Goal: Information Seeking & Learning: Learn about a topic

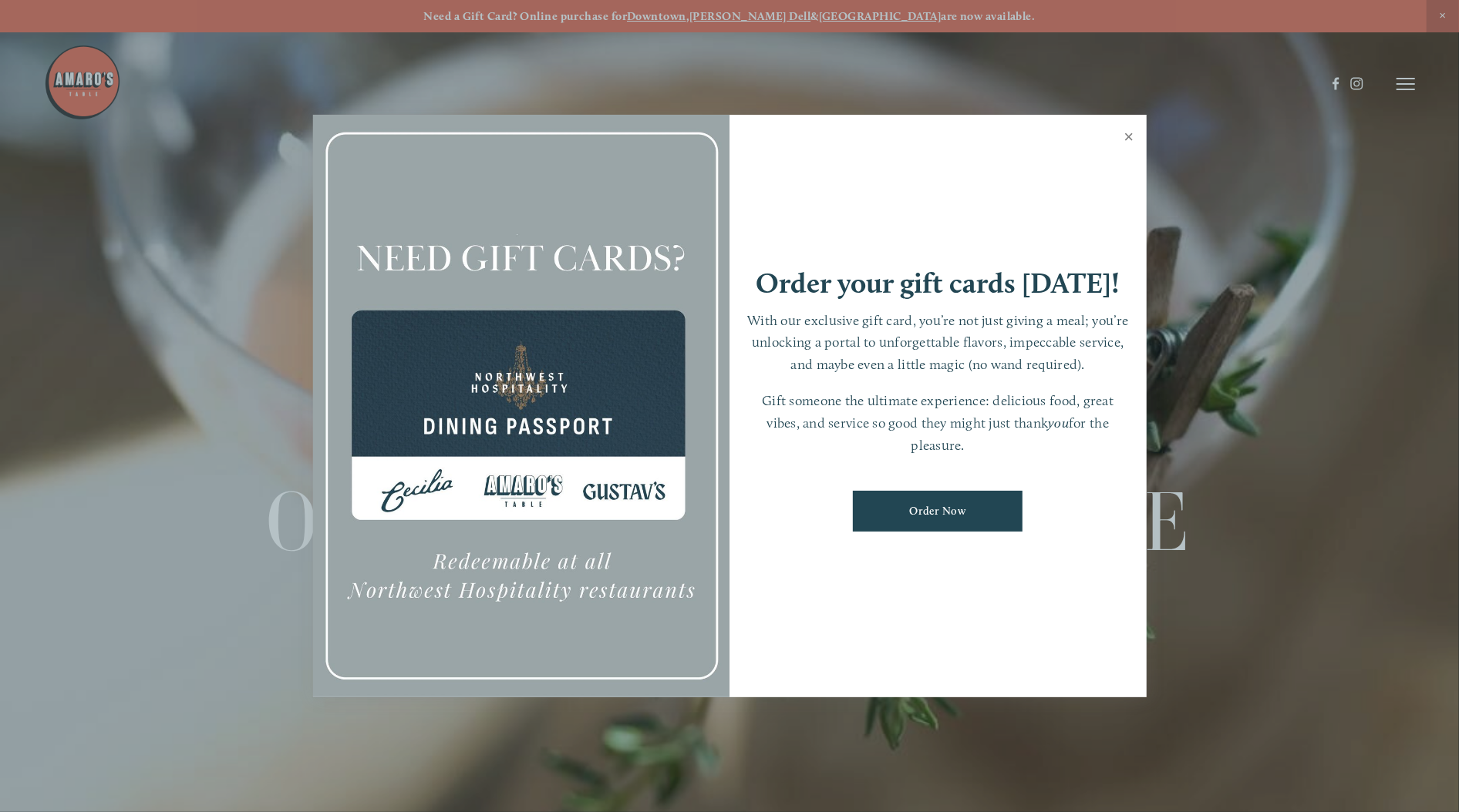
click at [1128, 137] on link "Close" at bounding box center [1129, 139] width 30 height 43
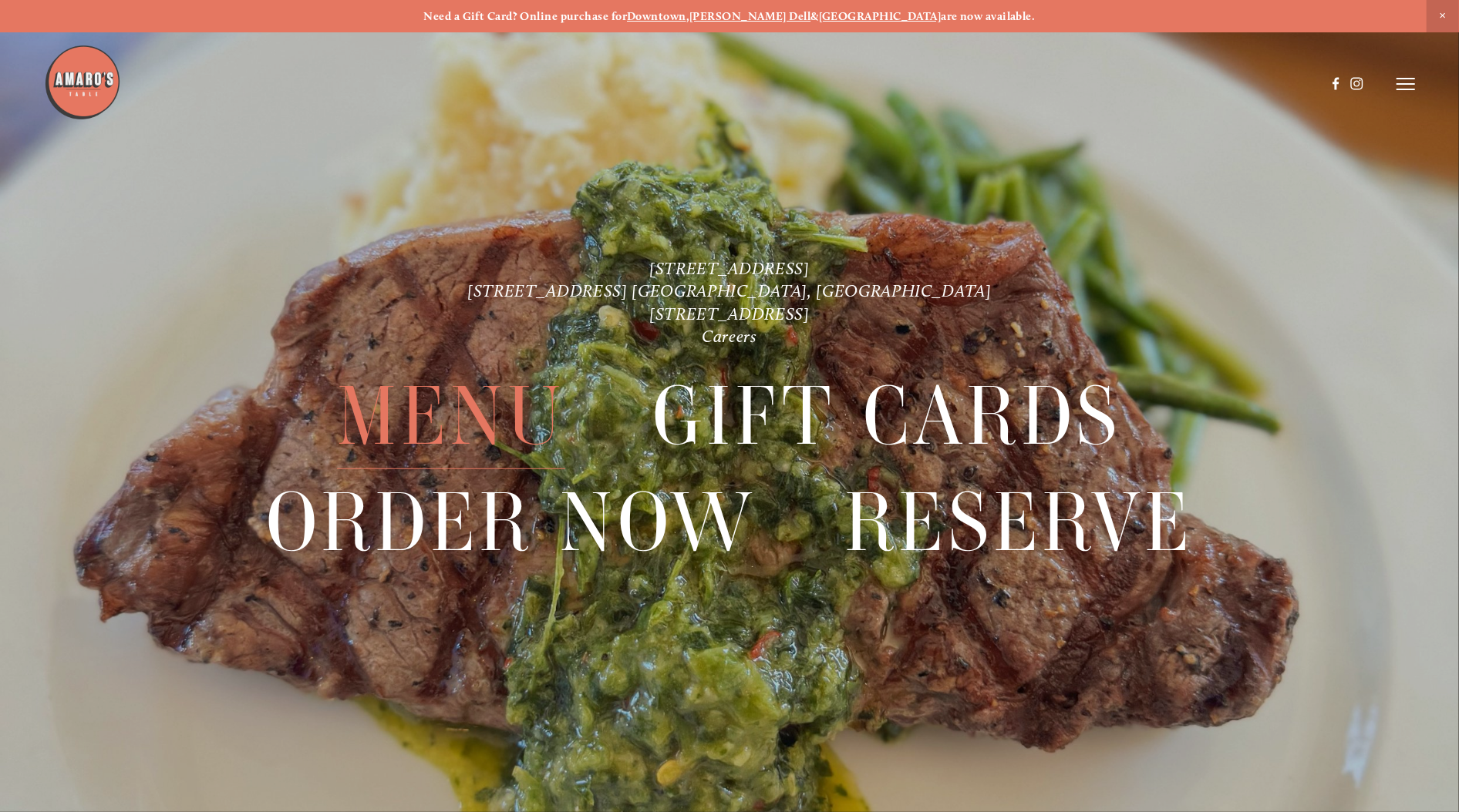
click at [450, 410] on span "Menu" at bounding box center [450, 416] width 227 height 106
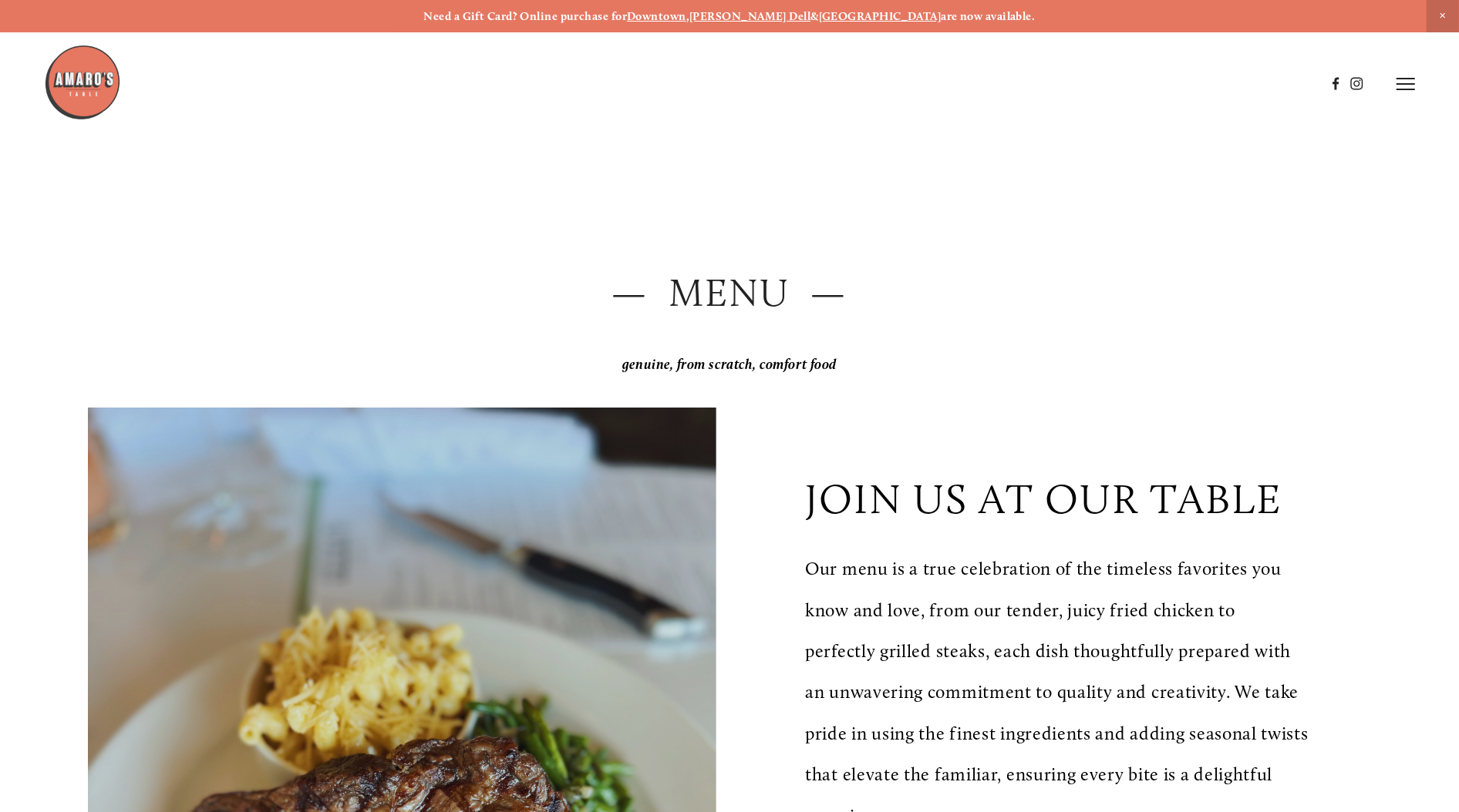
click at [687, 19] on strong "Downtown" at bounding box center [656, 16] width 59 height 14
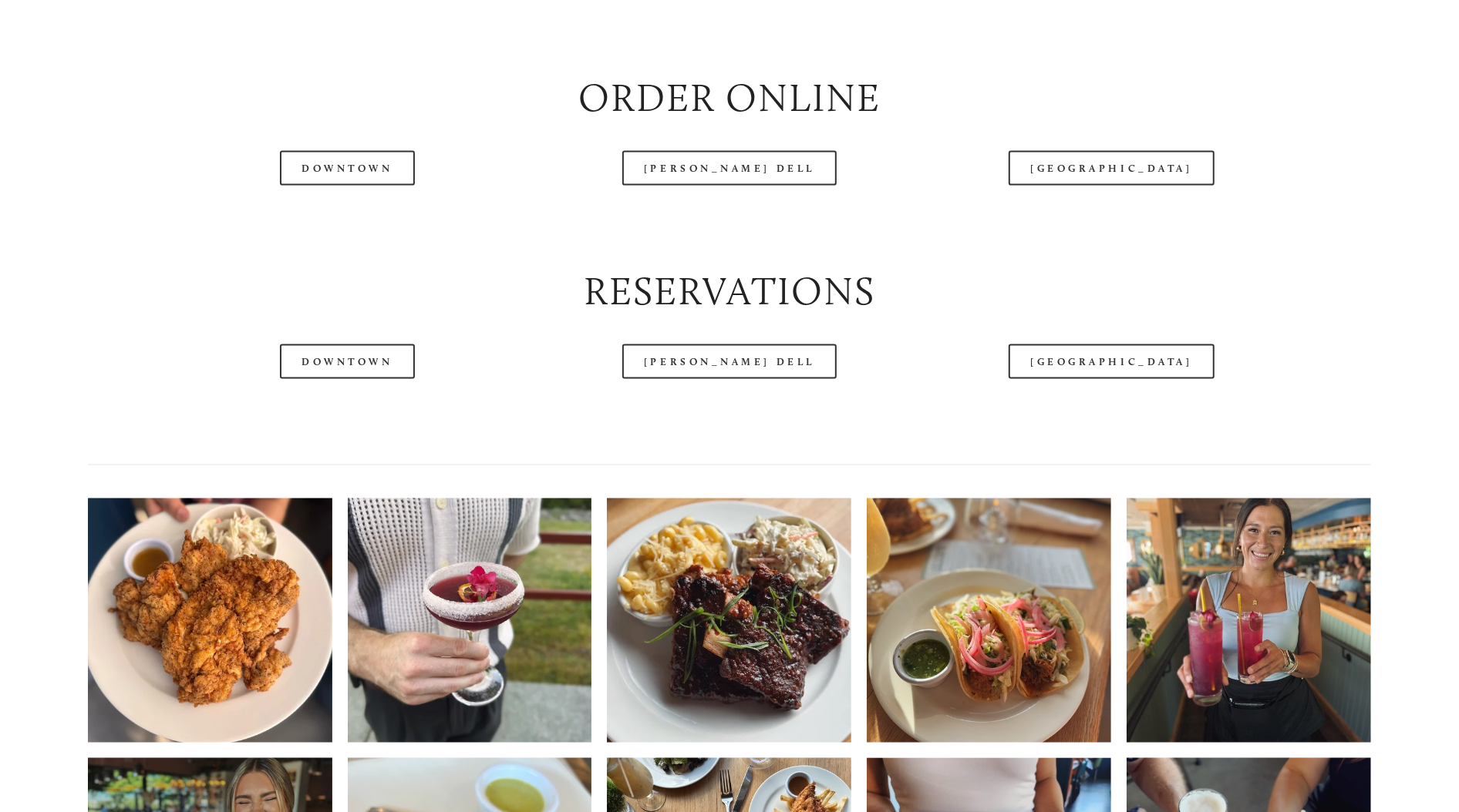
scroll to position [2004, 0]
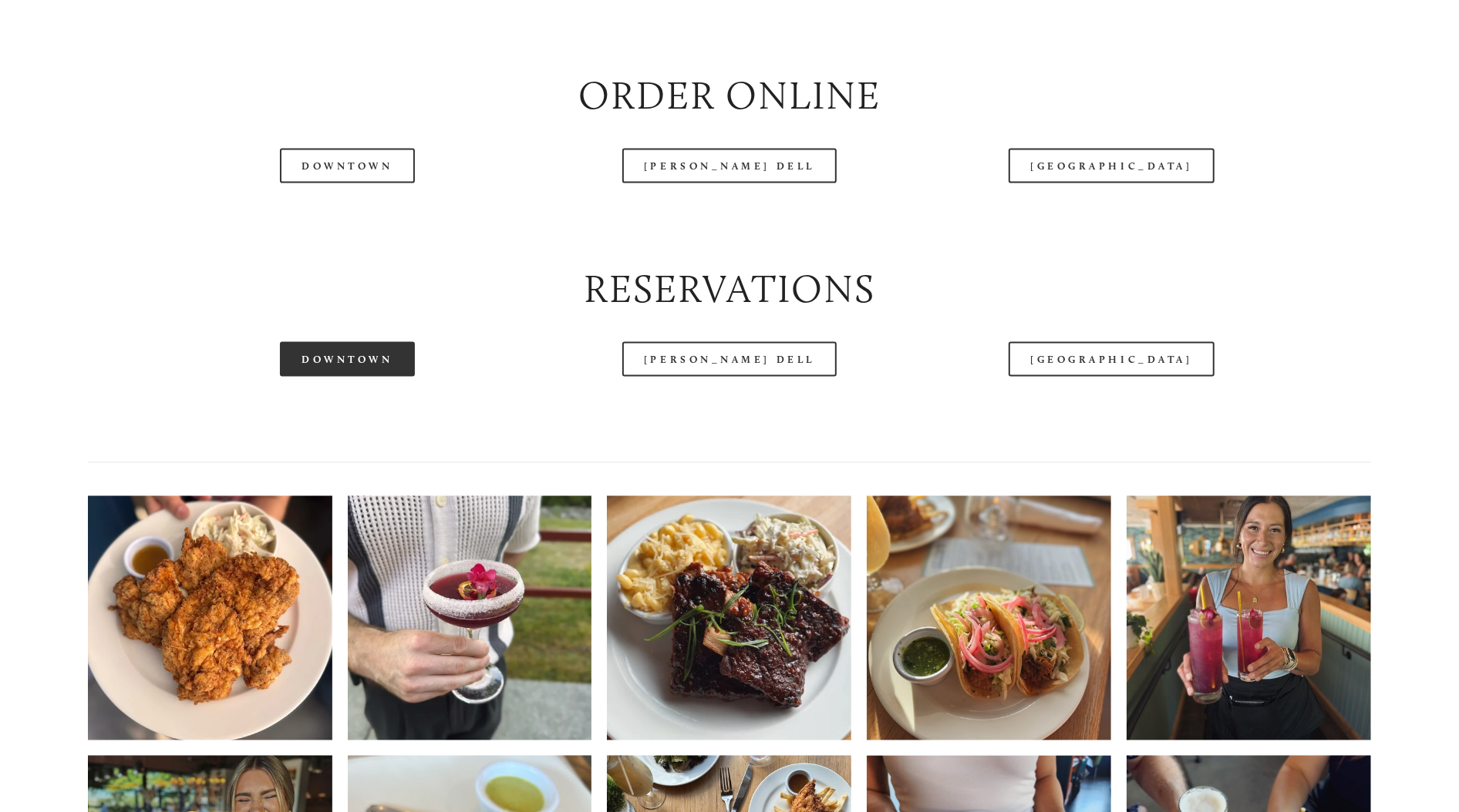
click at [355, 377] on link "Downtown" at bounding box center [347, 360] width 134 height 35
